Goal: Task Accomplishment & Management: Manage account settings

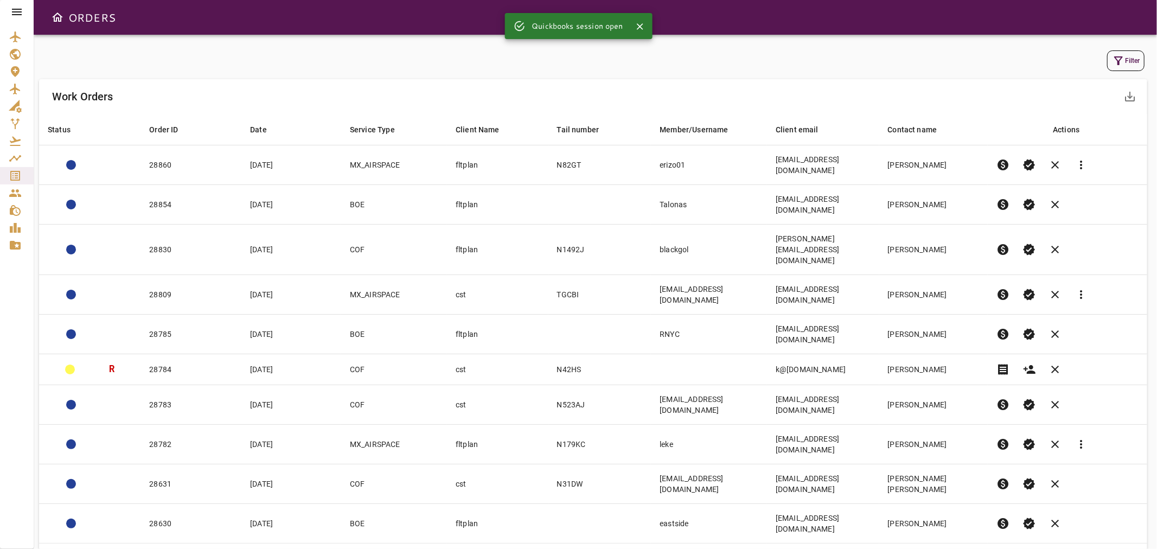
click at [1131, 58] on button "Filter" at bounding box center [1125, 60] width 37 height 21
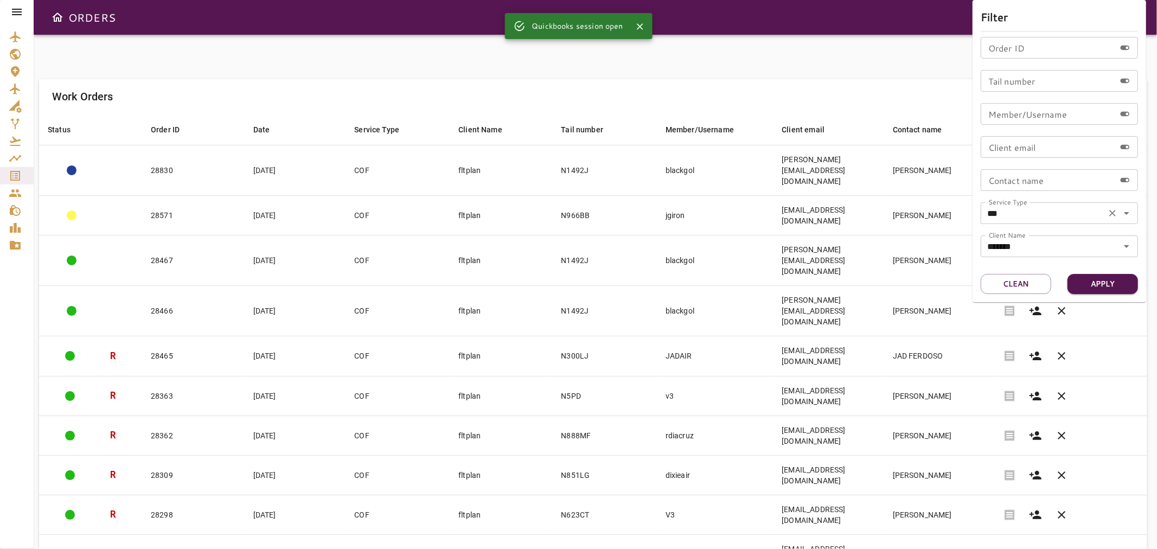
click at [1131, 213] on icon "Open" at bounding box center [1126, 213] width 13 height 13
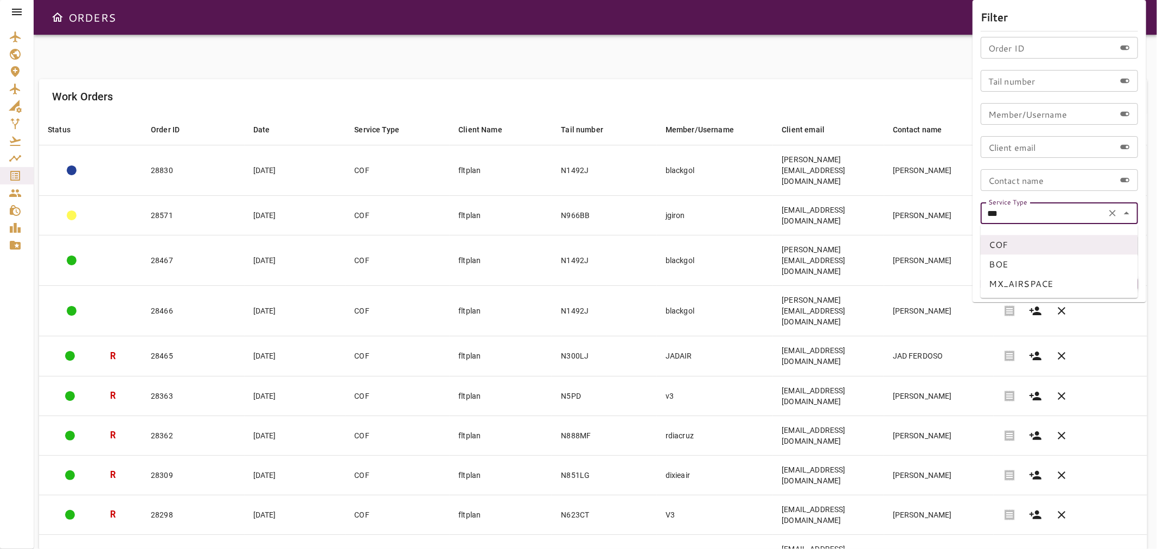
click at [629, 68] on div at bounding box center [578, 274] width 1157 height 549
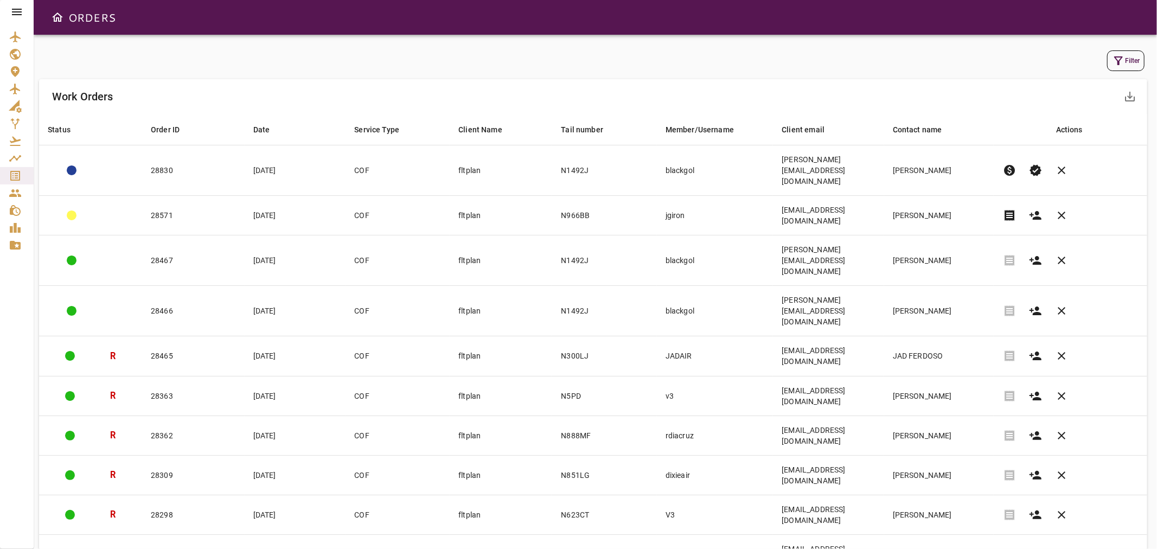
click at [15, 8] on icon at bounding box center [16, 11] width 13 height 13
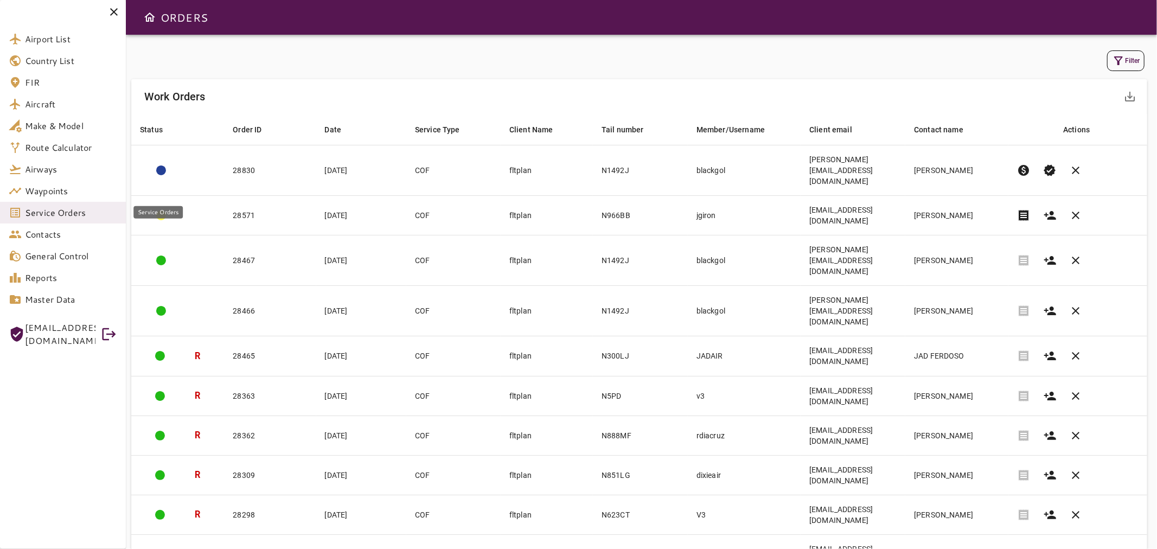
click at [39, 214] on span "Service Orders" at bounding box center [71, 212] width 92 height 13
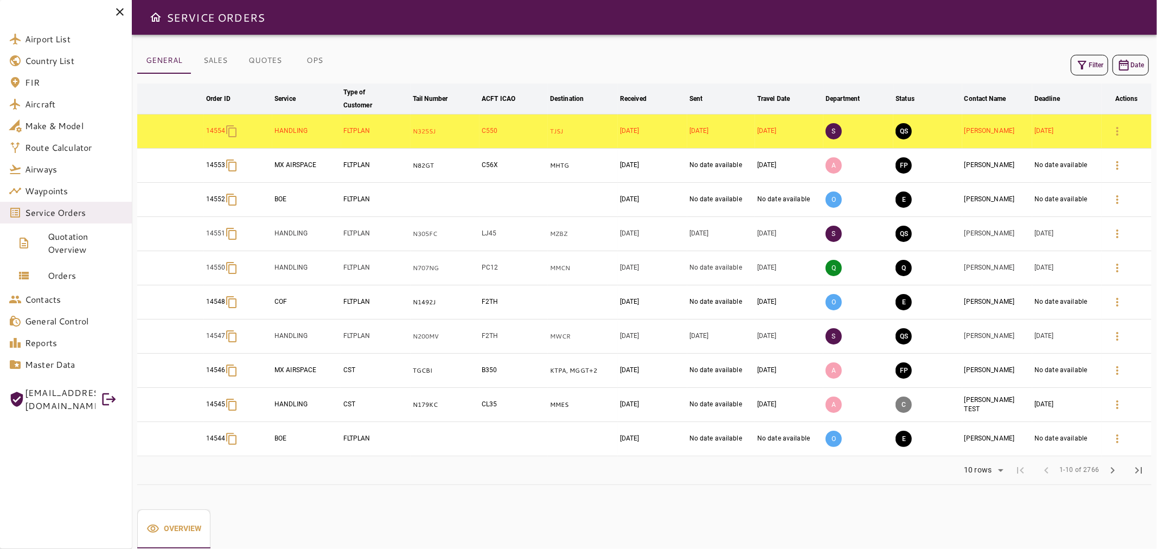
click at [431, 48] on div "Filter Date arrow_downward Order ID arrow_downward Service arrow_downward Type …" at bounding box center [644, 266] width 1015 height 437
click at [118, 12] on icon at bounding box center [119, 11] width 13 height 13
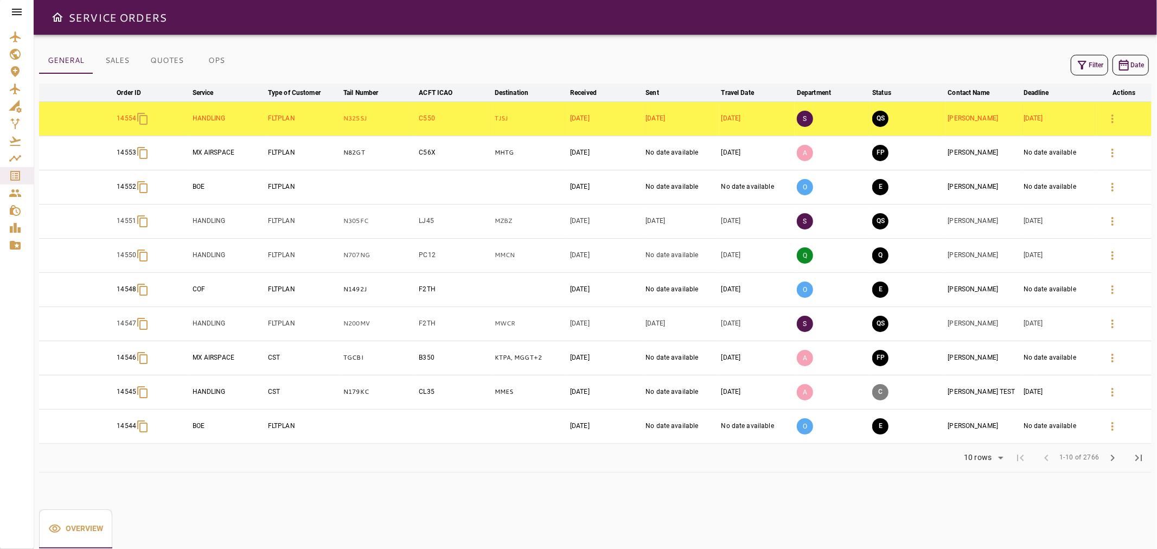
click at [1092, 63] on button "Filter" at bounding box center [1089, 65] width 37 height 21
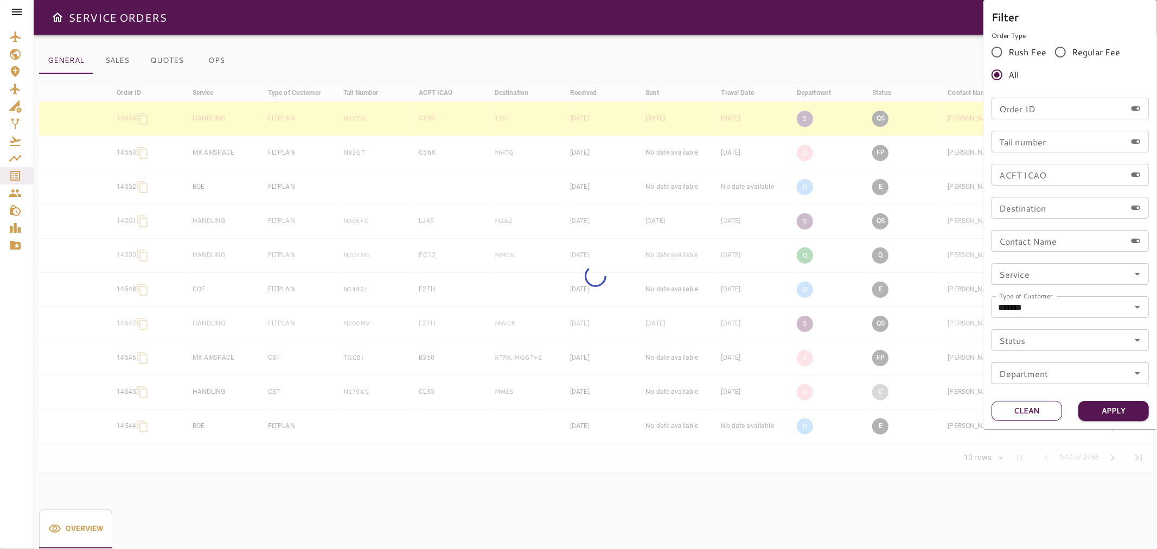
click at [1040, 413] on button "Clean" at bounding box center [1027, 411] width 71 height 20
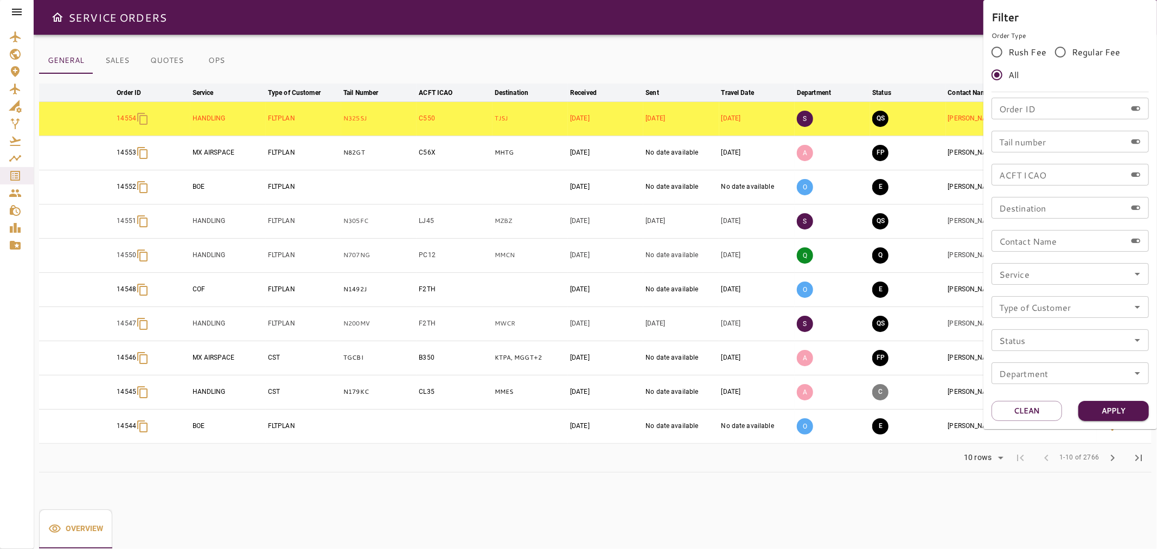
click at [1027, 144] on input "Tail number" at bounding box center [1059, 142] width 135 height 22
type input "******"
click at [1102, 414] on button "Apply" at bounding box center [1114, 411] width 71 height 20
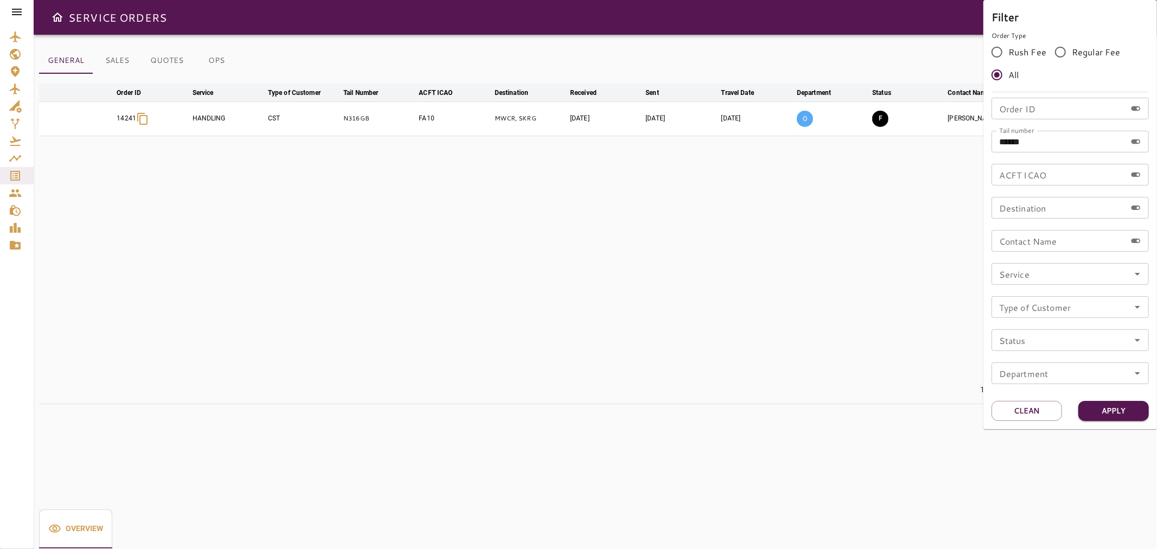
click at [481, 329] on div at bounding box center [578, 274] width 1157 height 549
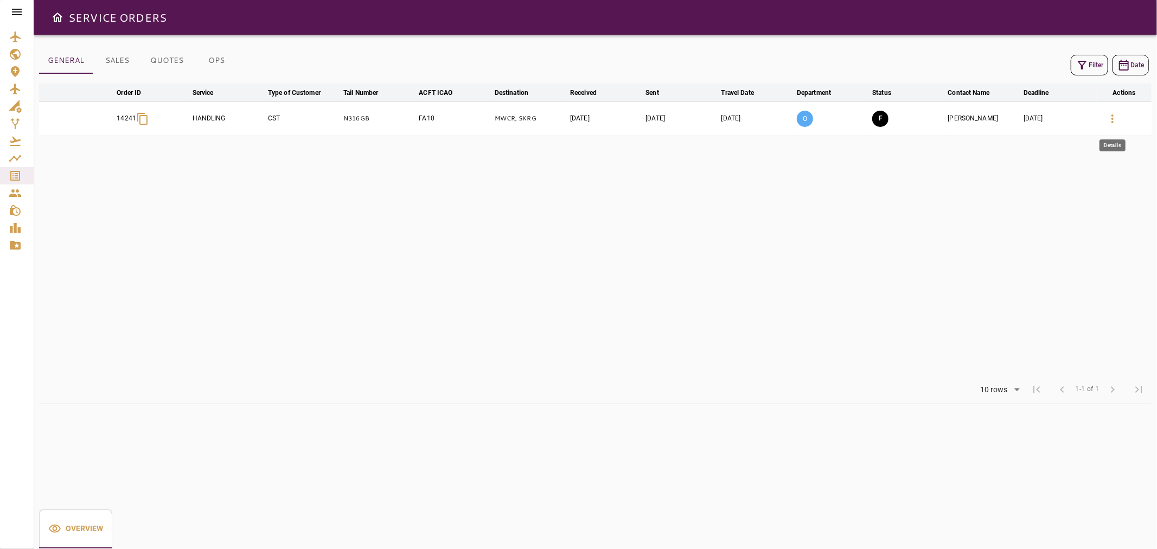
click at [1109, 114] on icon "button" at bounding box center [1112, 118] width 13 height 13
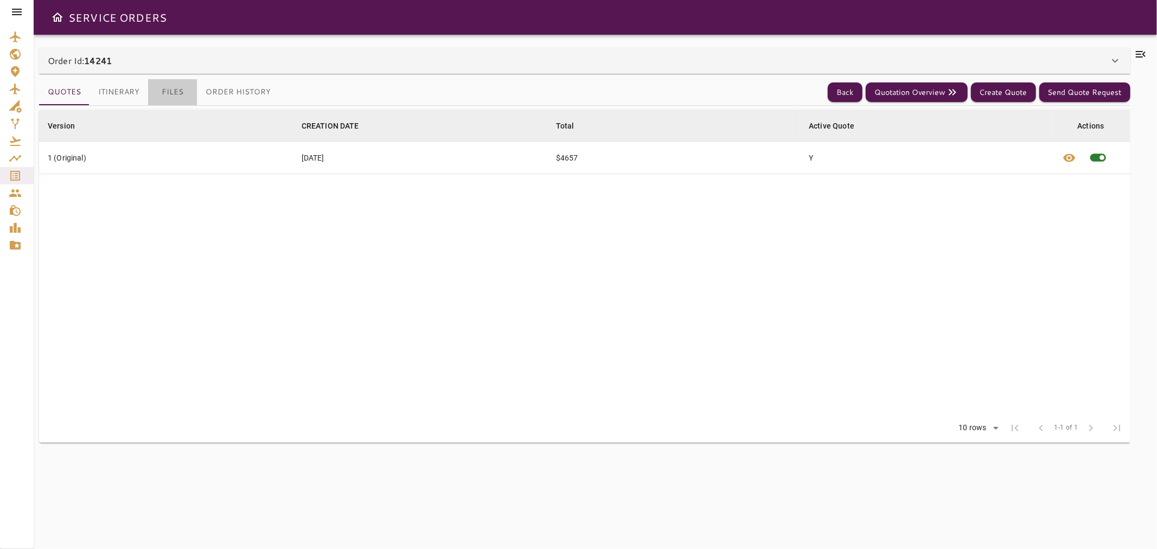
click at [175, 87] on button "Files" at bounding box center [172, 92] width 49 height 26
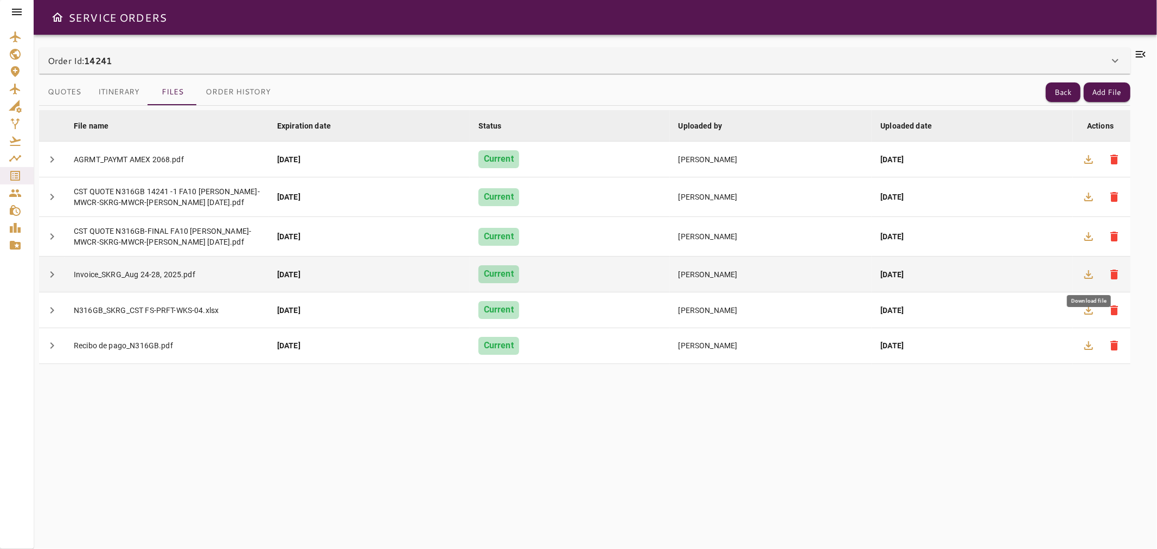
click at [1084, 273] on icon "button" at bounding box center [1088, 274] width 13 height 13
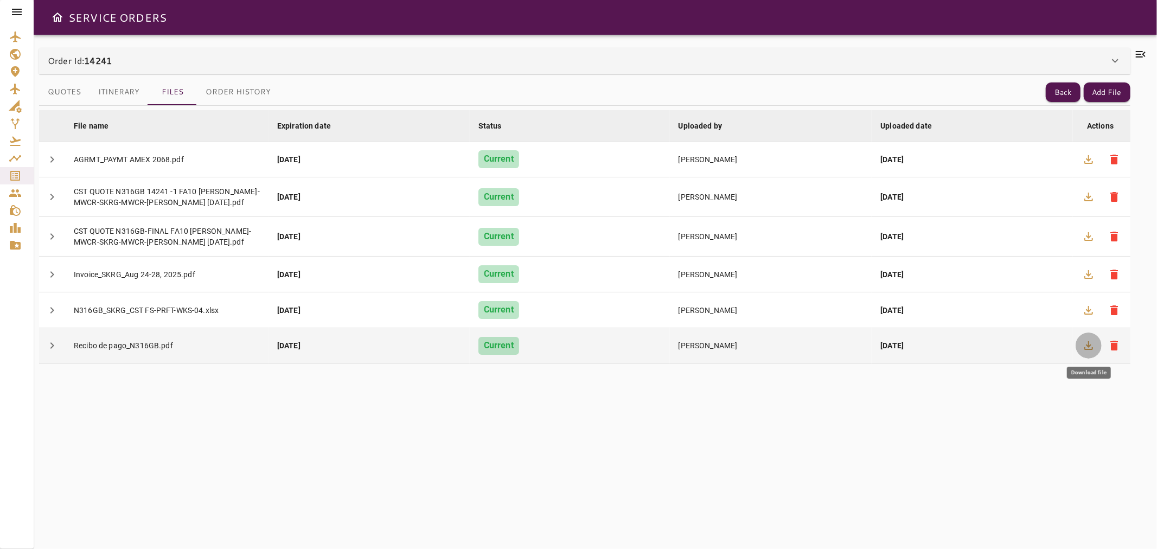
click at [1088, 349] on icon "button" at bounding box center [1088, 345] width 13 height 13
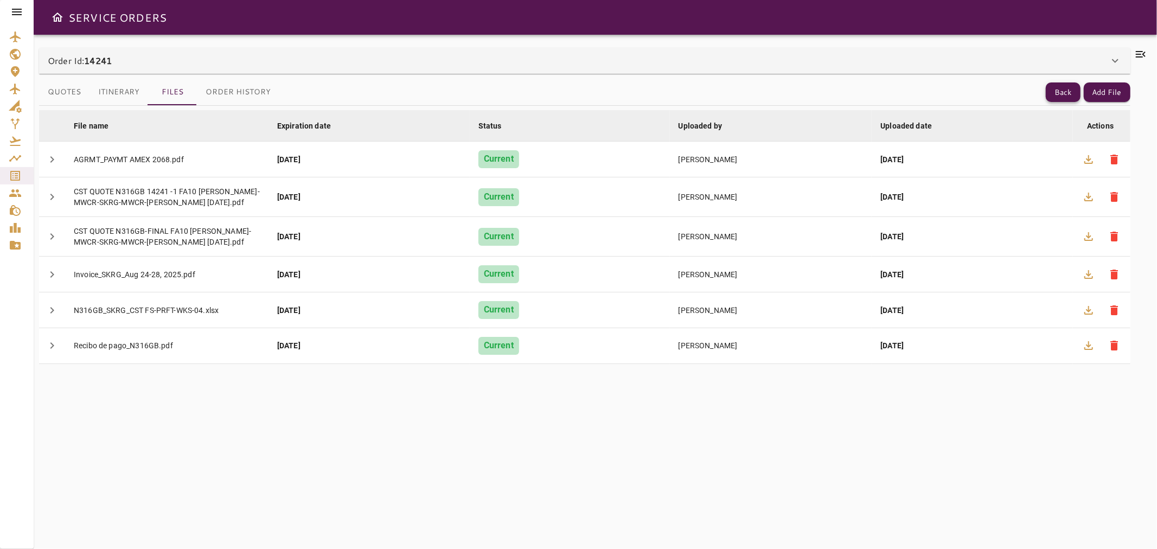
click at [1063, 88] on button "Back" at bounding box center [1063, 92] width 35 height 20
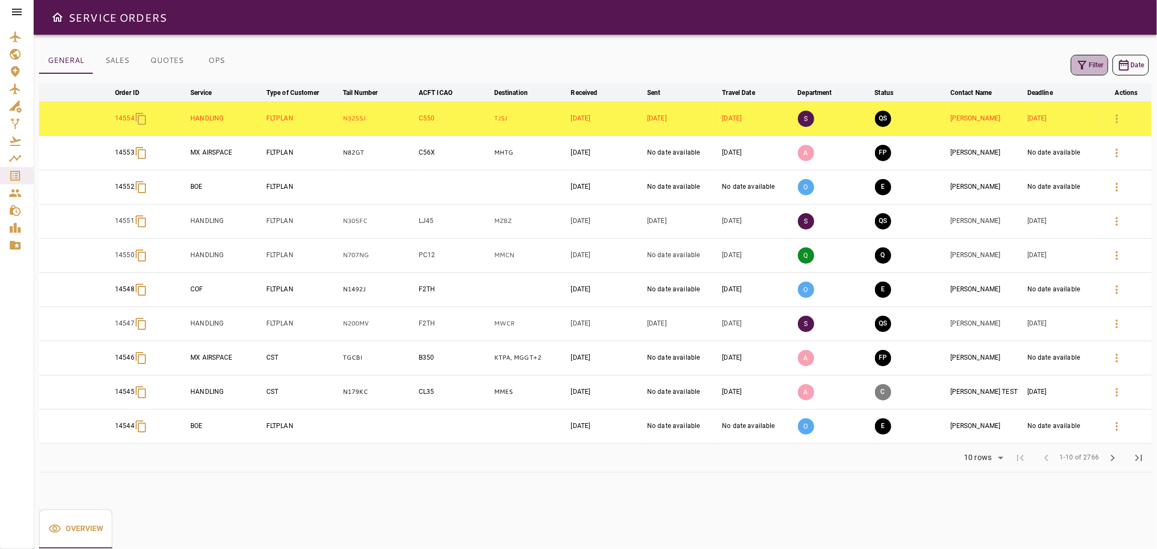
click at [1093, 63] on button "Filter" at bounding box center [1089, 65] width 37 height 21
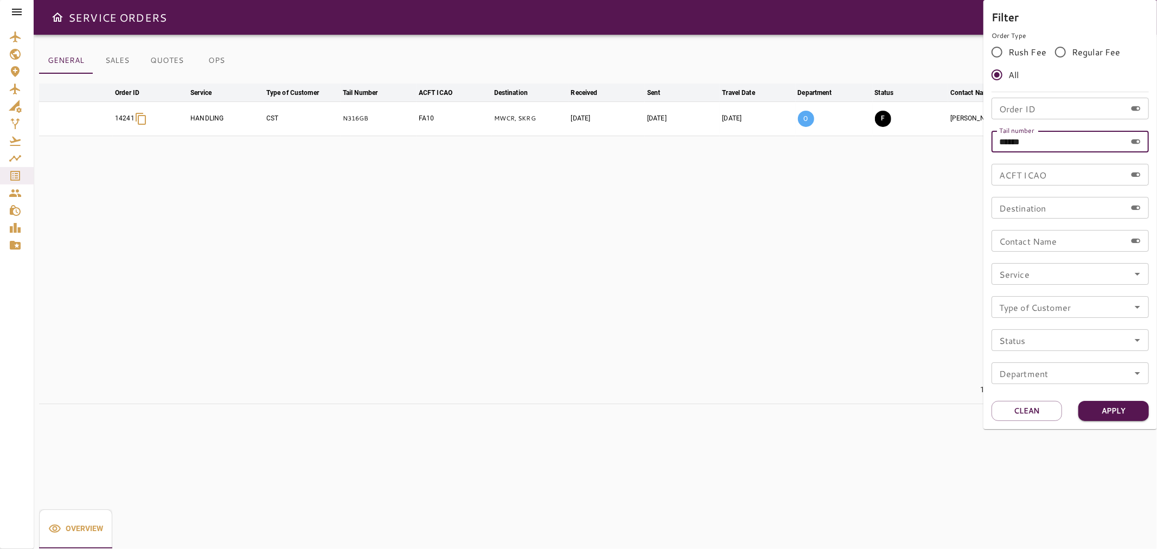
drag, startPoint x: 1049, startPoint y: 142, endPoint x: 979, endPoint y: 135, distance: 69.8
click at [979, 135] on div "Filter Order Type Rush Fee Regular Fee All Order ID Order ID Tail number ******…" at bounding box center [578, 274] width 1157 height 549
type input "******"
click at [1119, 415] on button "Apply" at bounding box center [1114, 411] width 71 height 20
click at [798, 254] on div at bounding box center [578, 274] width 1157 height 549
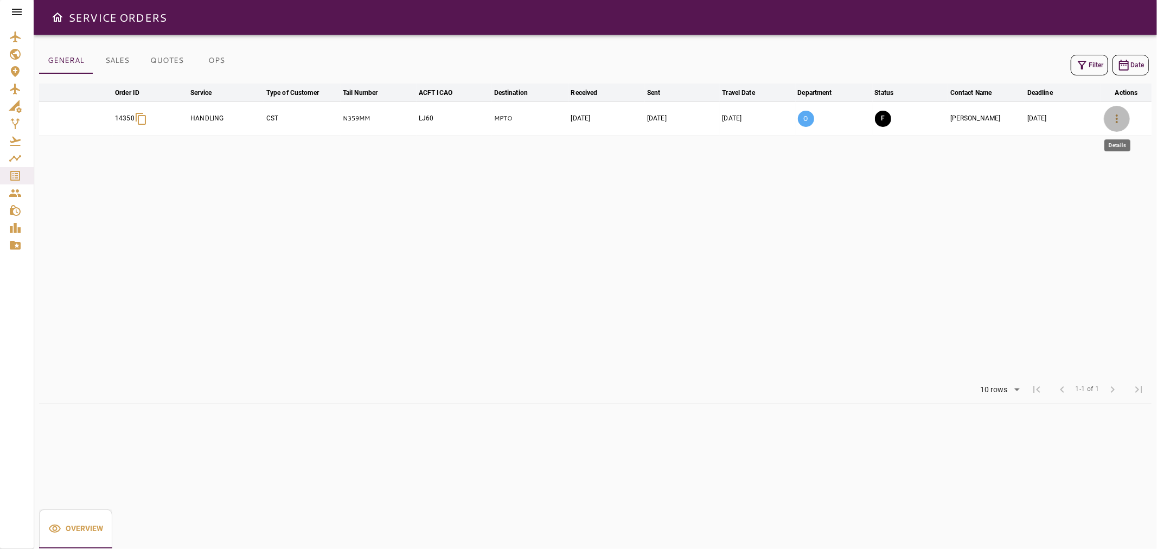
click at [1118, 120] on icon "button" at bounding box center [1117, 118] width 13 height 13
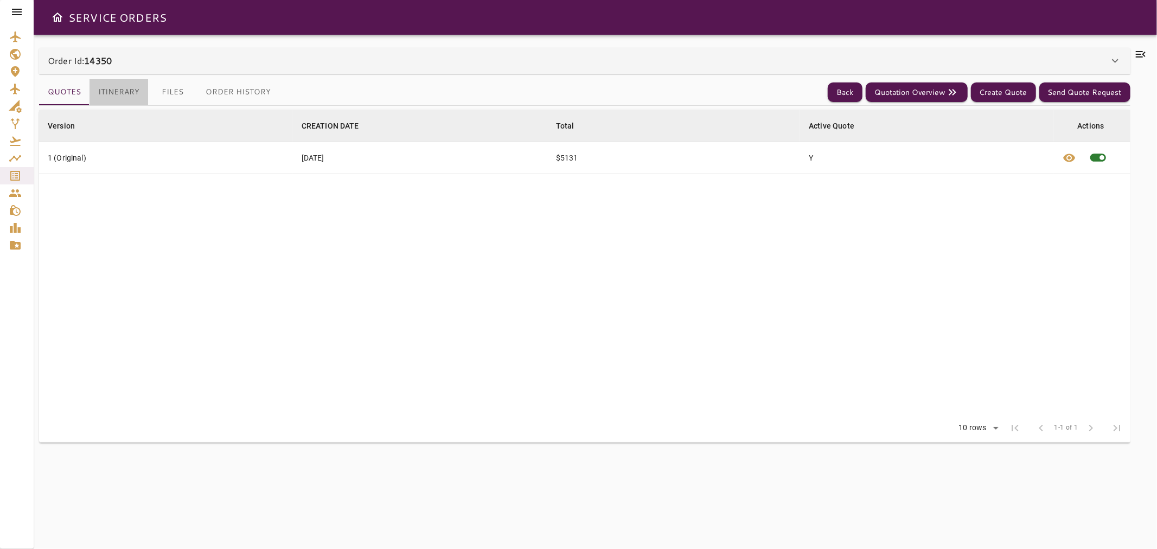
click at [128, 89] on button "Itinerary" at bounding box center [119, 92] width 59 height 26
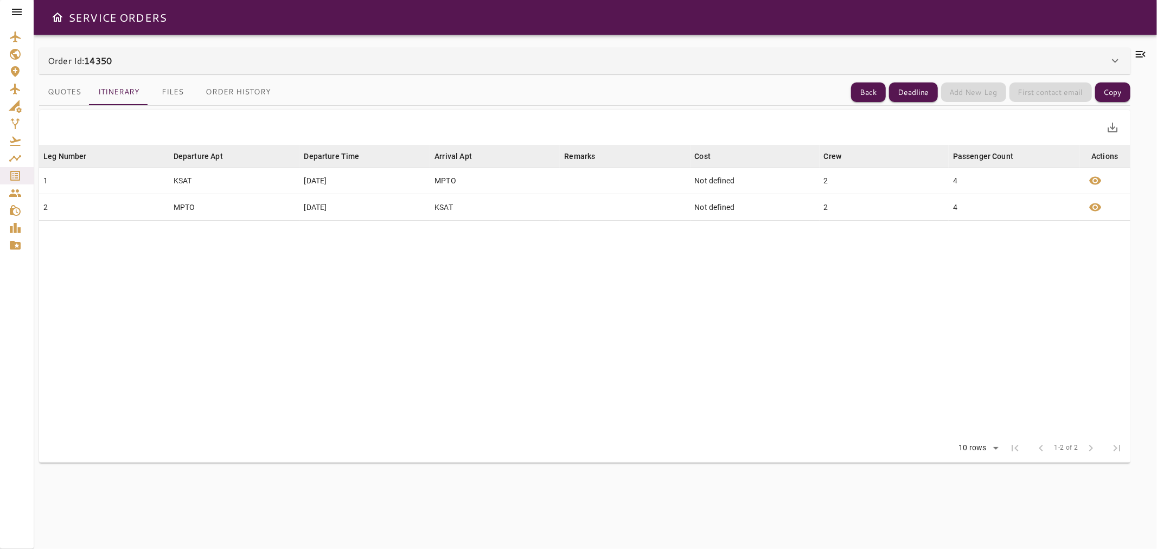
click at [176, 91] on button "Files" at bounding box center [172, 92] width 49 height 26
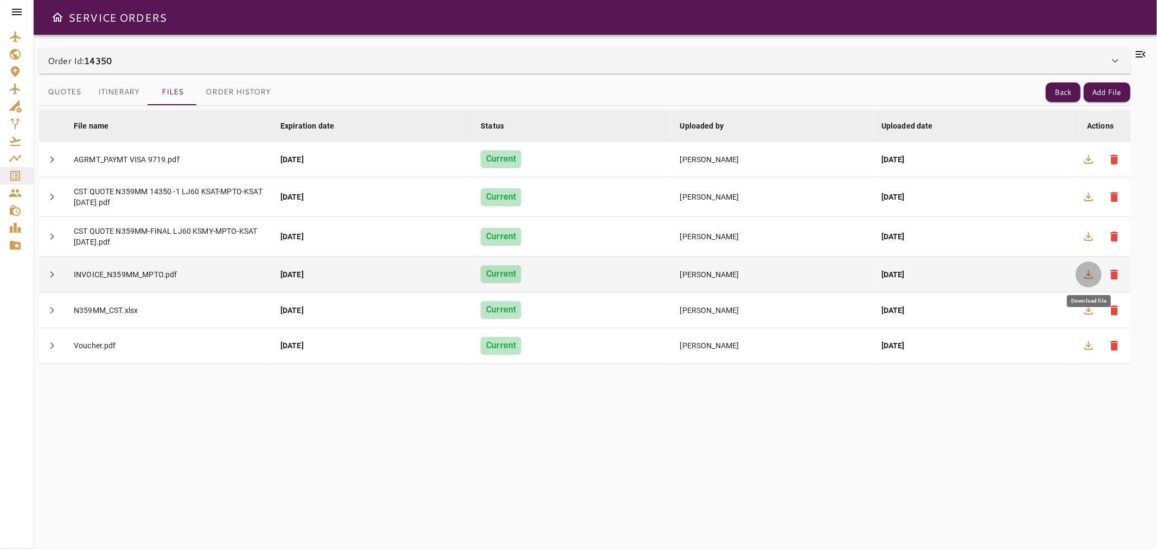
click at [1087, 270] on icon "button" at bounding box center [1088, 274] width 13 height 13
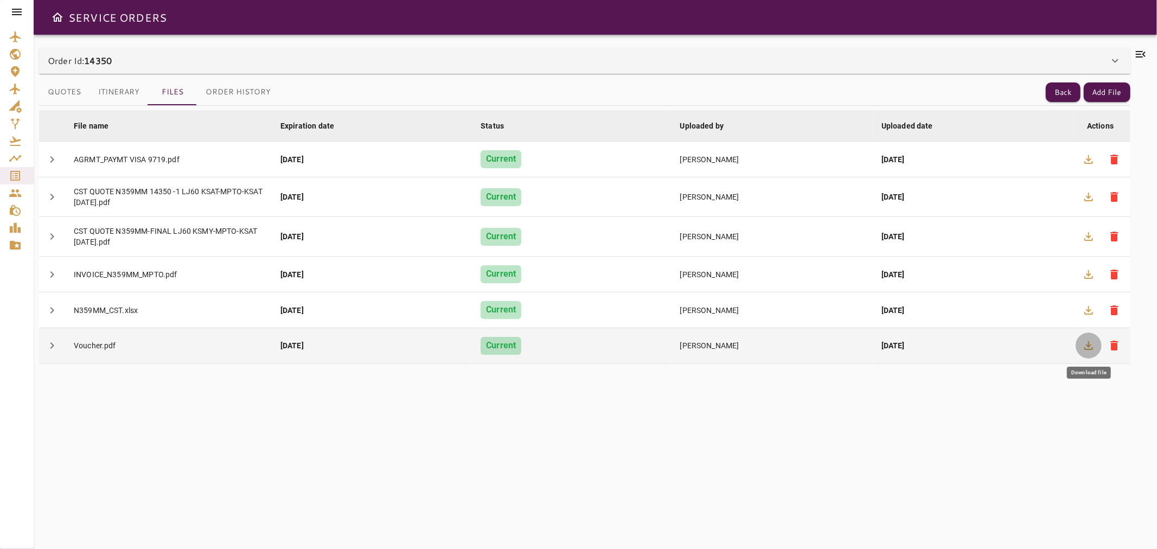
click at [1091, 345] on icon "button" at bounding box center [1089, 345] width 9 height 9
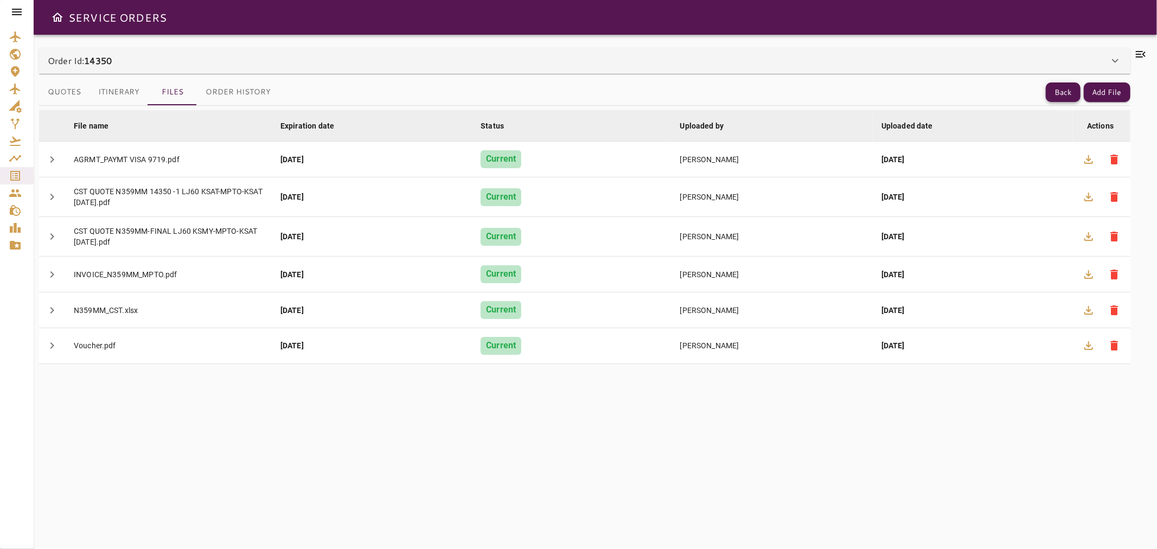
click at [1049, 91] on button "Back" at bounding box center [1063, 92] width 35 height 20
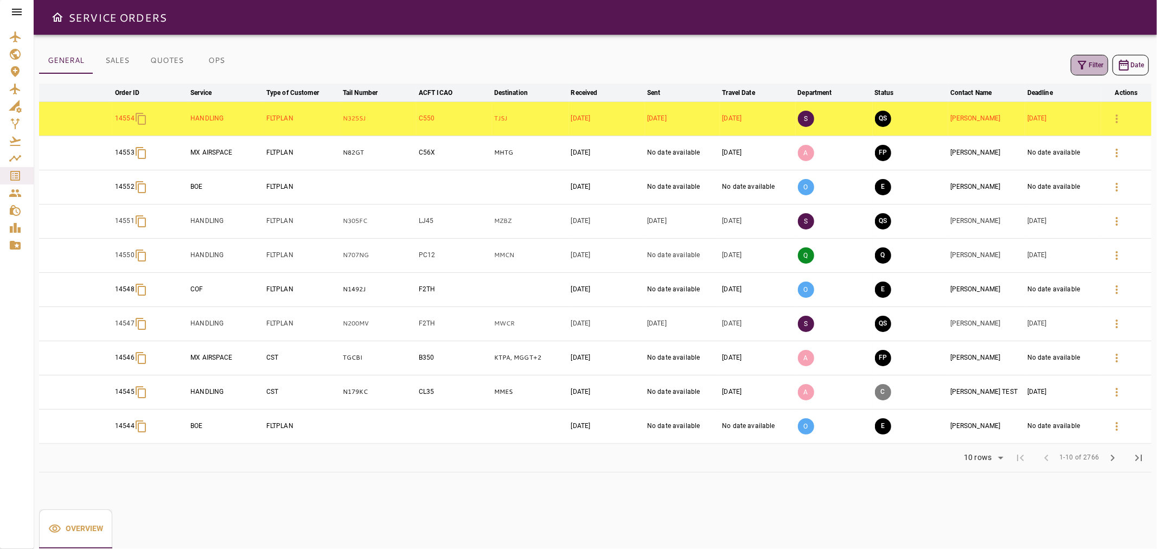
click at [1089, 62] on button "Filter" at bounding box center [1089, 65] width 37 height 21
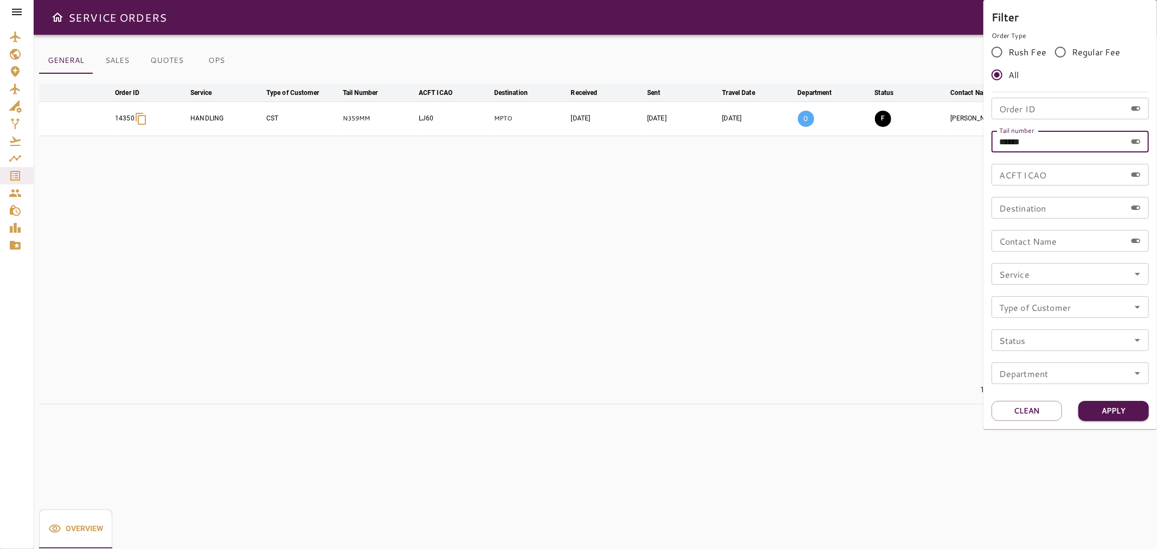
drag, startPoint x: 1006, startPoint y: 137, endPoint x: 1141, endPoint y: 135, distance: 134.6
click at [1141, 135] on div "****** Tail number" at bounding box center [1070, 142] width 157 height 22
type input "******"
click at [1105, 403] on button "Apply" at bounding box center [1114, 411] width 71 height 20
click at [549, 228] on div at bounding box center [578, 274] width 1157 height 549
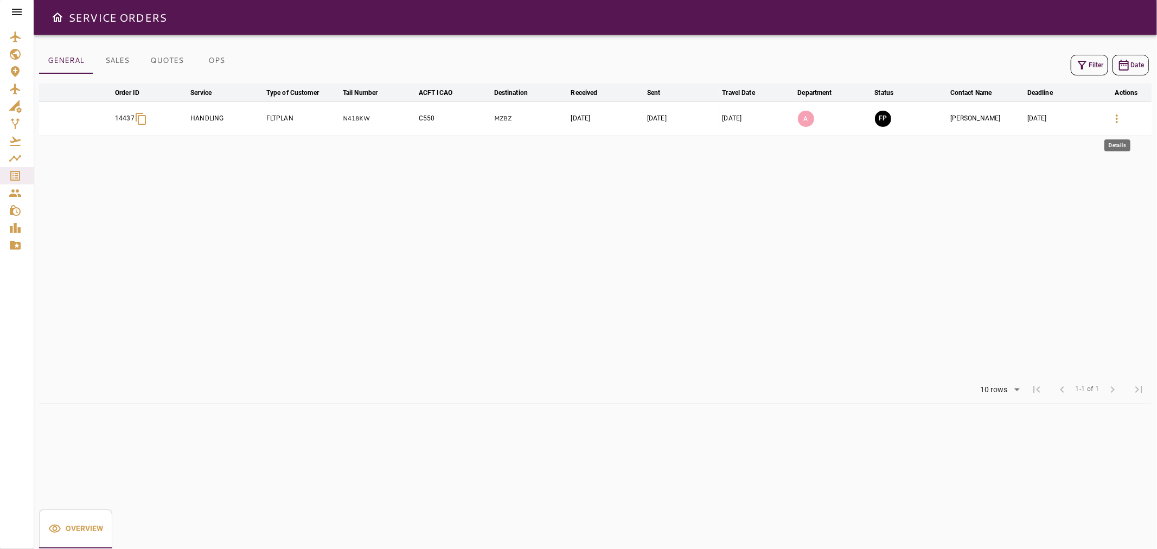
click at [1114, 121] on icon "button" at bounding box center [1117, 118] width 13 height 13
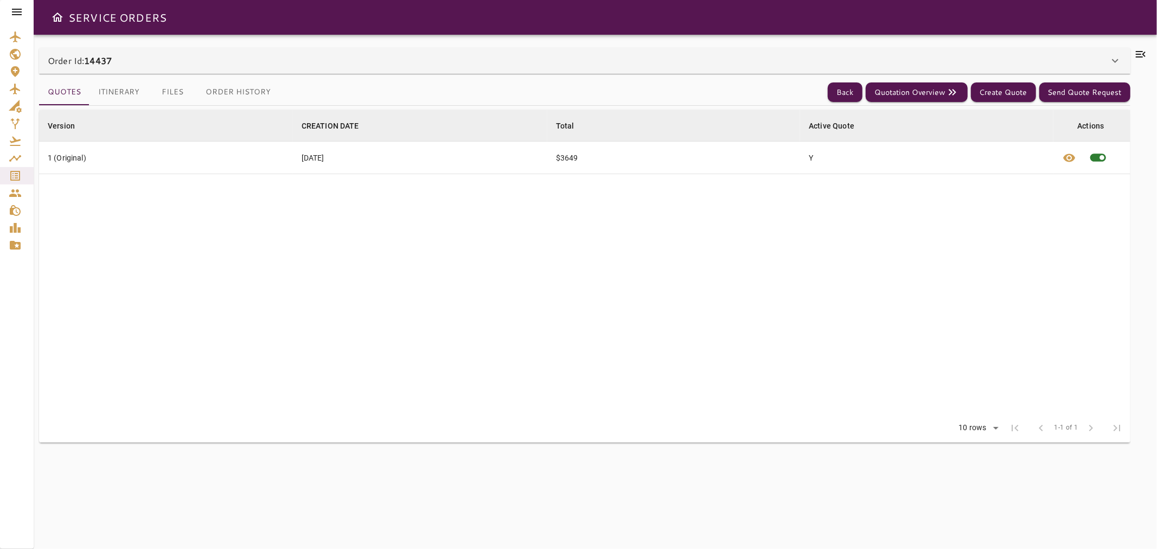
click at [169, 94] on button "Files" at bounding box center [172, 92] width 49 height 26
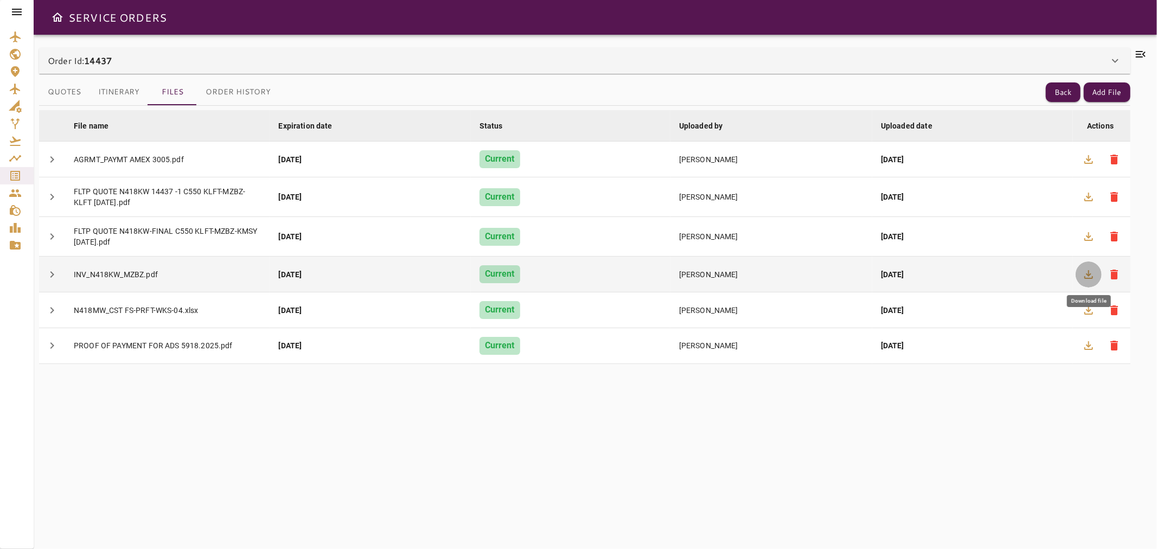
click at [1087, 275] on icon "button" at bounding box center [1088, 274] width 13 height 13
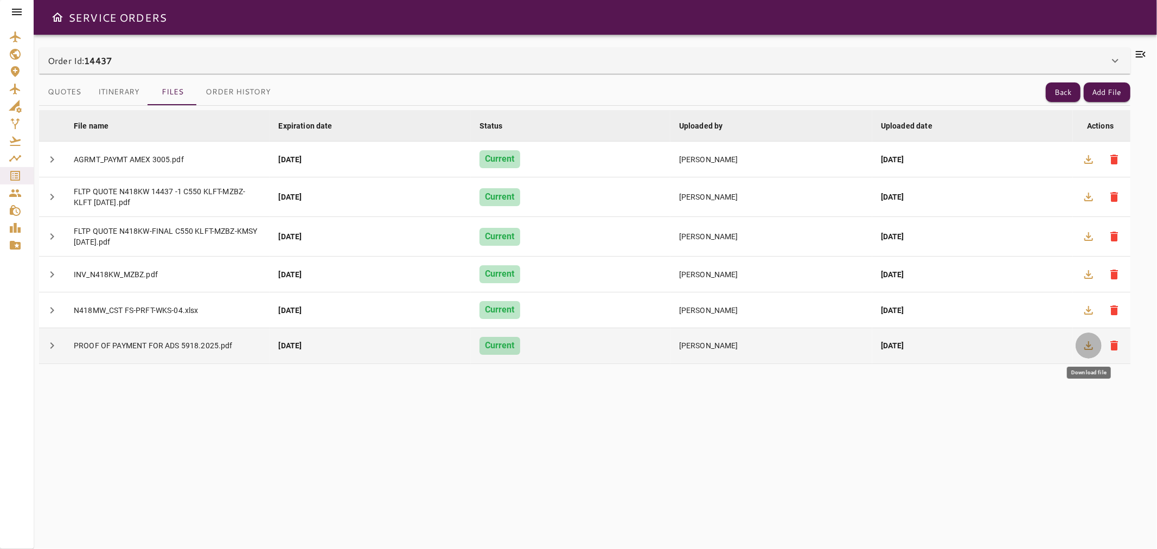
click at [1088, 343] on icon "button" at bounding box center [1089, 345] width 9 height 9
